Goal: Navigation & Orientation: Go to known website

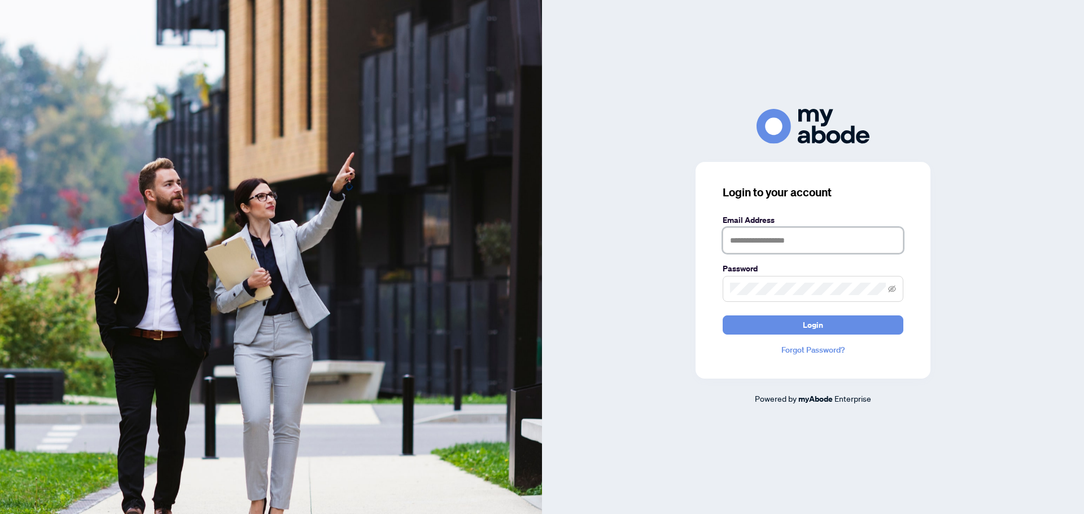
type input "**********"
click at [761, 322] on button "Login" at bounding box center [813, 325] width 181 height 19
